Goal: Task Accomplishment & Management: Use online tool/utility

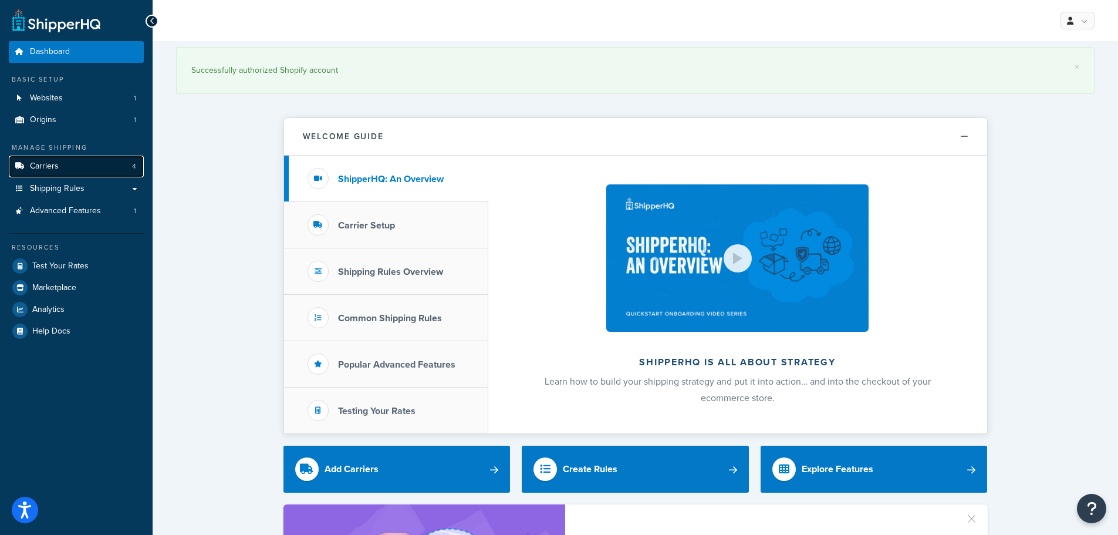
click at [44, 164] on span "Carriers" at bounding box center [44, 166] width 29 height 10
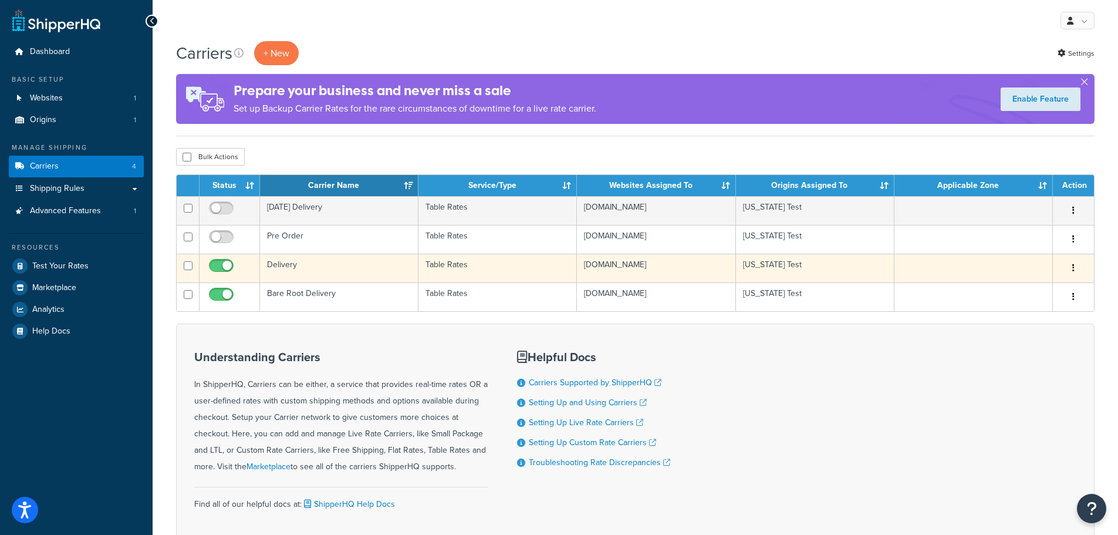
click at [319, 270] on td "Delivery" at bounding box center [339, 268] width 158 height 29
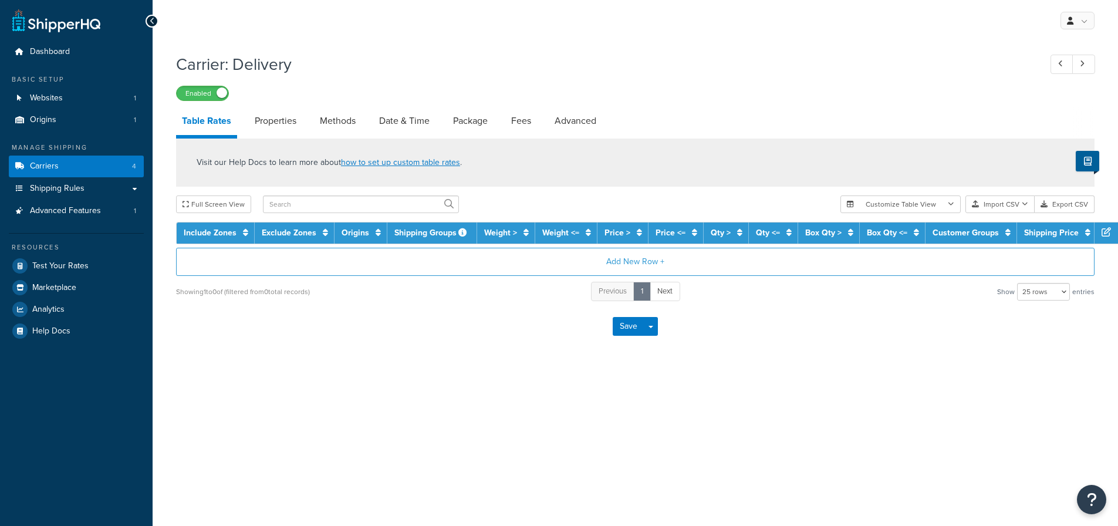
select select "25"
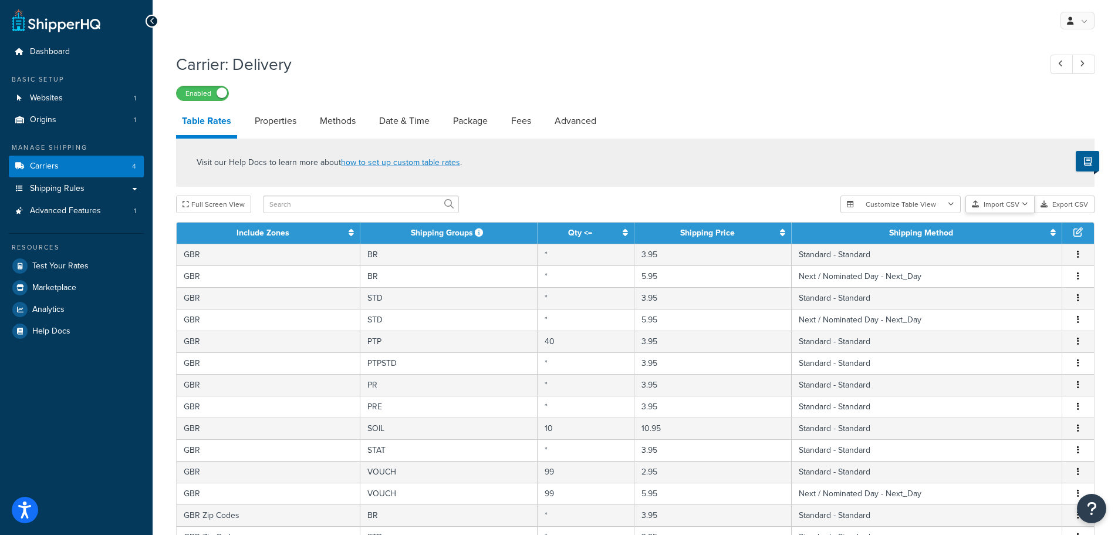
click at [1028, 205] on icon "button" at bounding box center [1025, 204] width 6 height 7
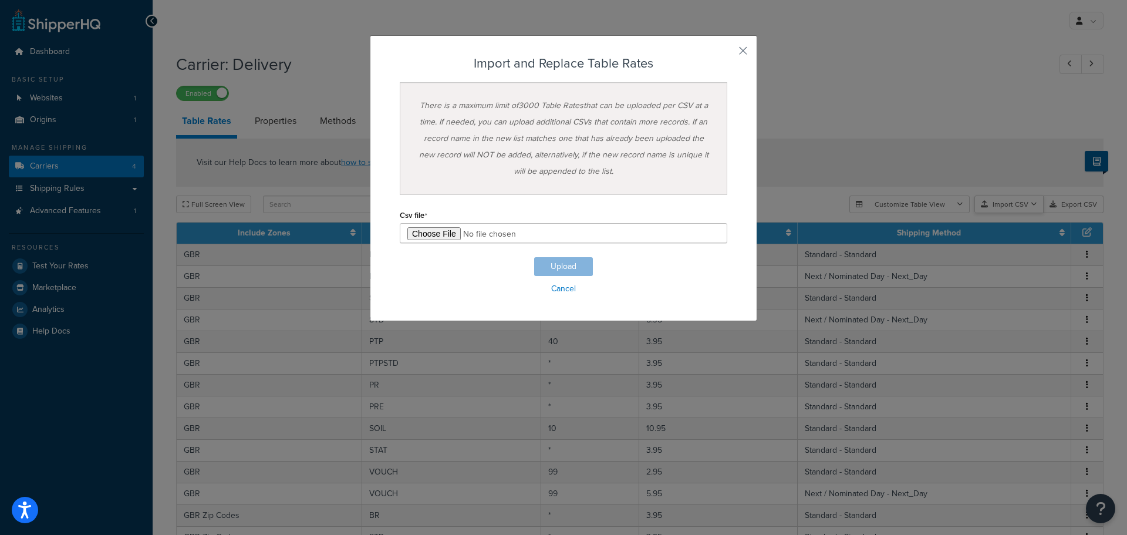
click at [1014, 213] on div "Customize Table View Show all columns Show selected columns Import CSV Import a…" at bounding box center [976, 204] width 254 height 18
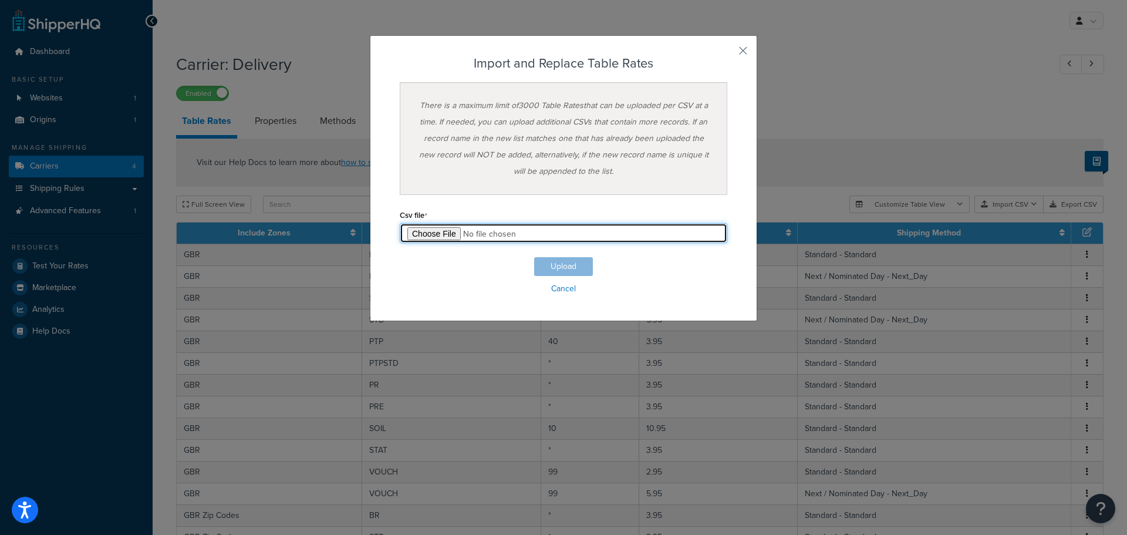
click at [427, 233] on input "file" at bounding box center [563, 233] width 327 height 20
type input "C:\fakepath\UK Delivery July 2025.csv"
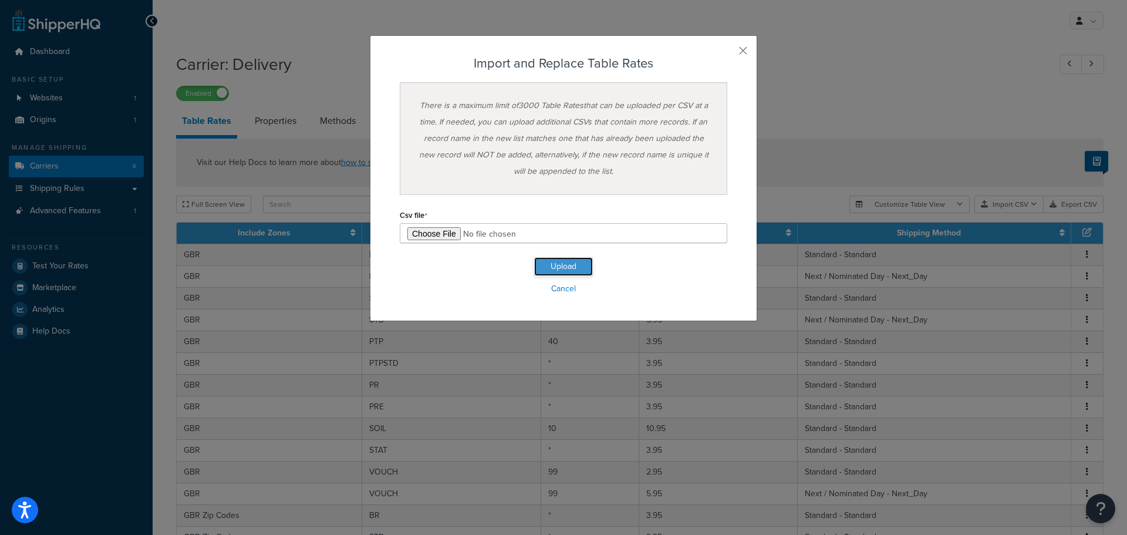
click at [548, 266] on button "Upload" at bounding box center [563, 266] width 59 height 19
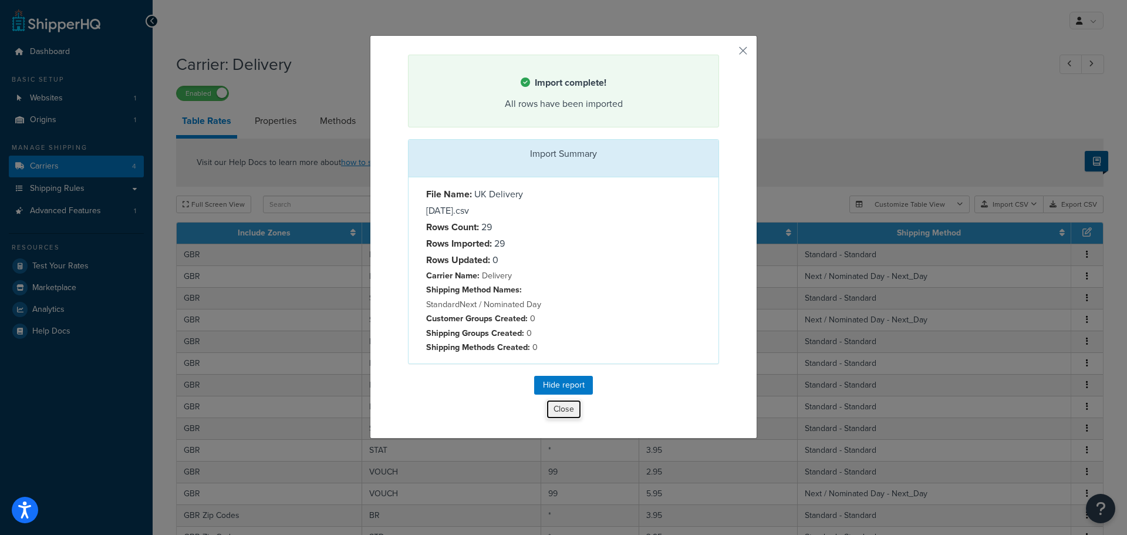
click at [558, 410] on button "Close" at bounding box center [564, 409] width 36 height 20
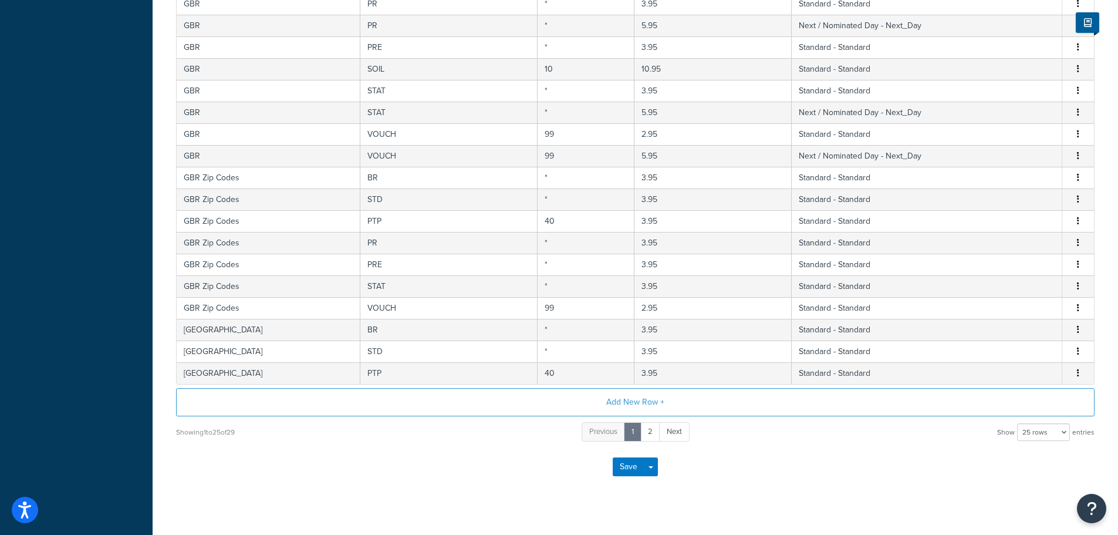
scroll to position [417, 0]
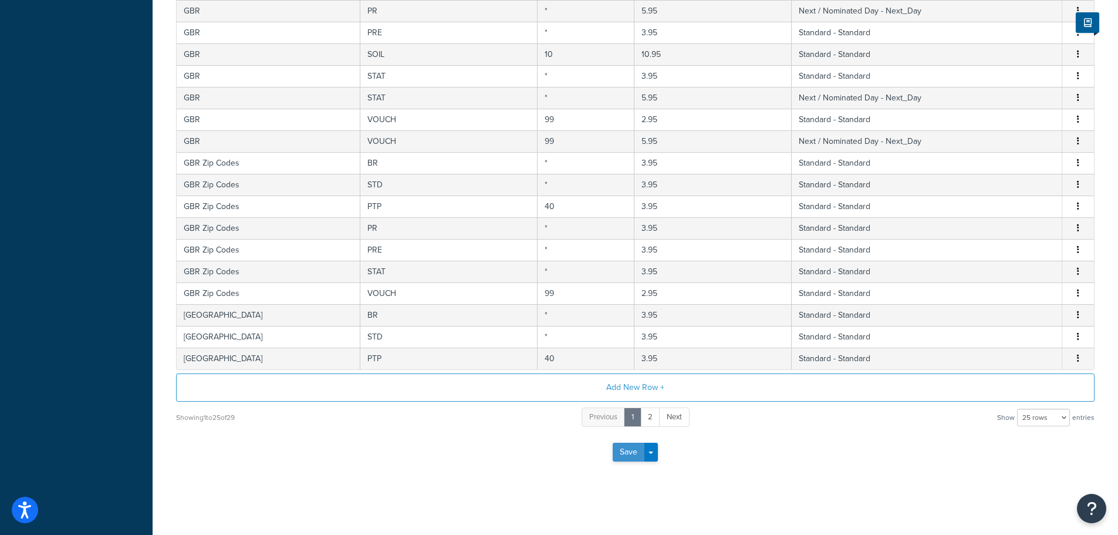
click at [626, 455] on button "Save" at bounding box center [629, 451] width 32 height 19
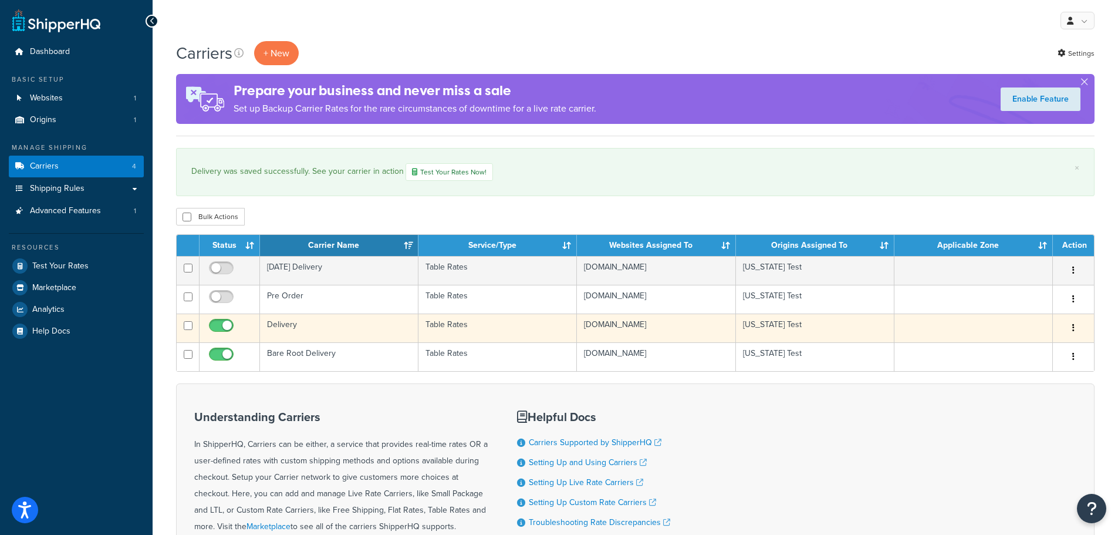
click at [307, 321] on td "Delivery" at bounding box center [339, 327] width 158 height 29
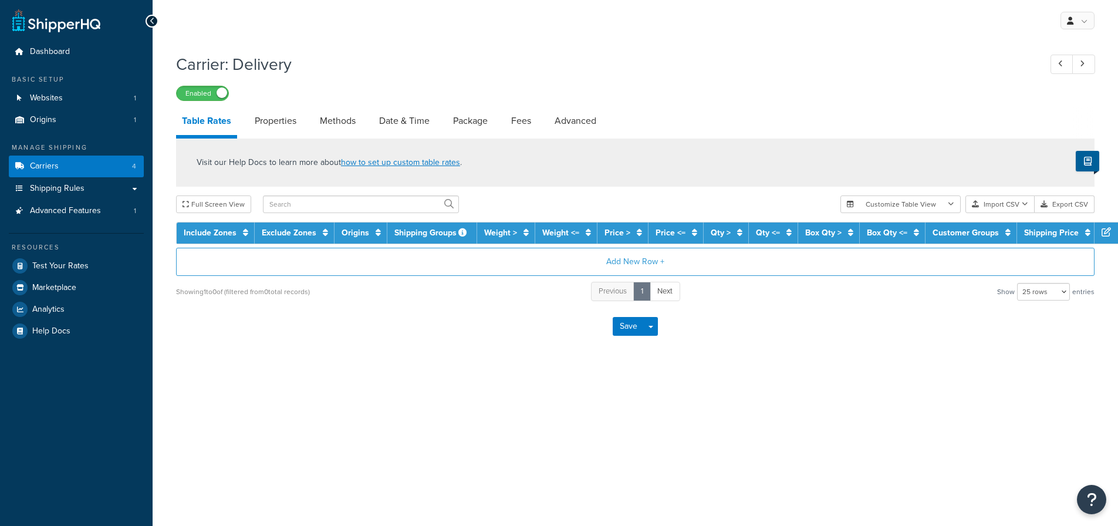
select select "25"
